Goal: Task Accomplishment & Management: Use online tool/utility

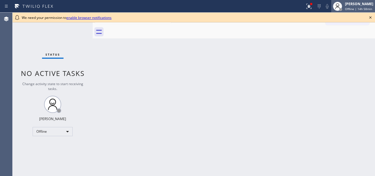
click at [347, 6] on div "[PERSON_NAME]" at bounding box center [359, 3] width 28 height 5
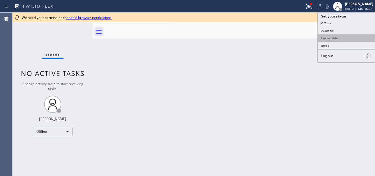
click at [334, 39] on button "Unavailable" at bounding box center [346, 37] width 57 height 7
